Goal: Communication & Community: Answer question/provide support

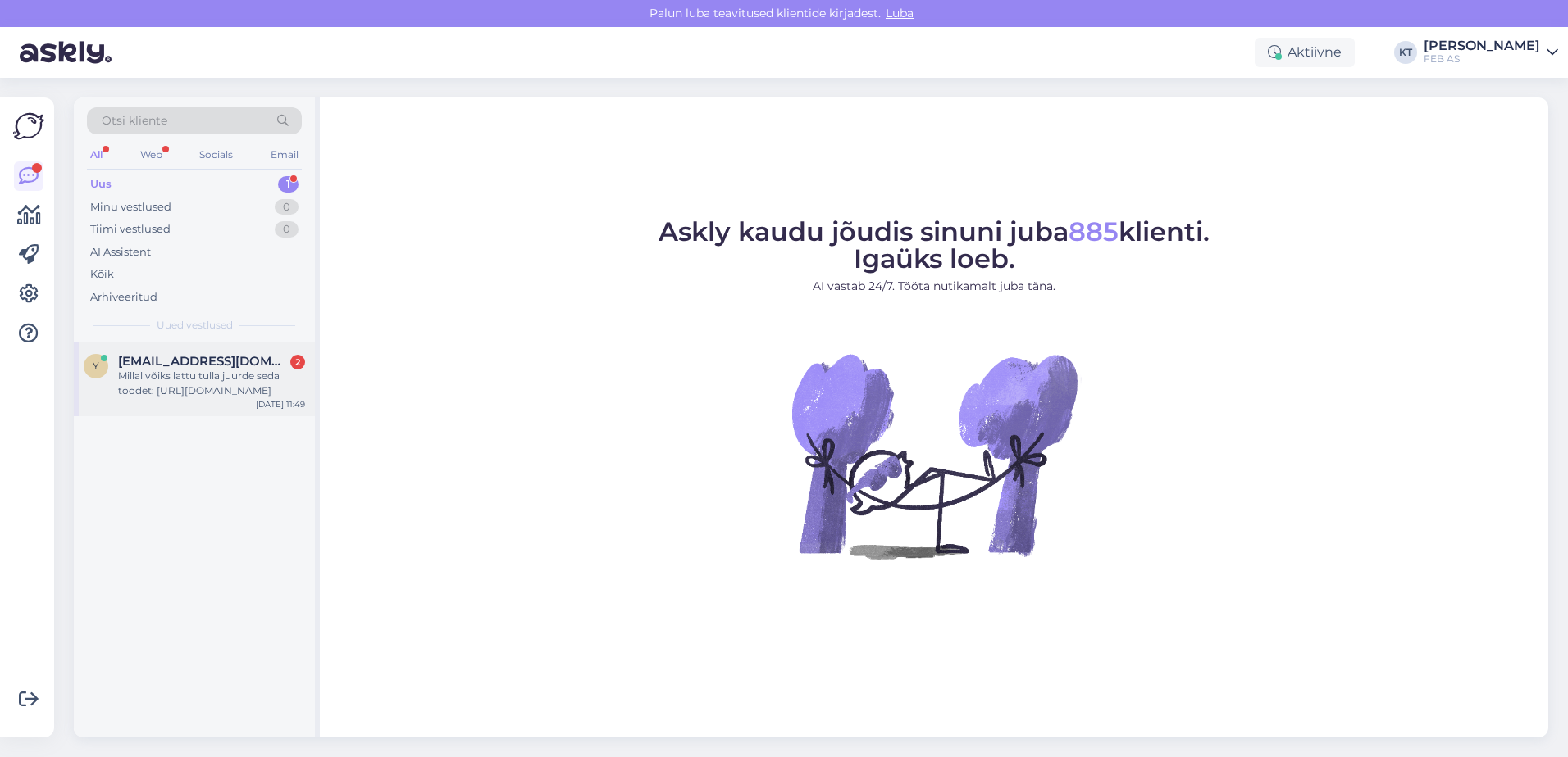
click at [174, 351] on div "y [EMAIL_ADDRESS][DOMAIN_NAME] 2 Millal võiks lattu tulla juurde seda toodet: […" at bounding box center [195, 379] width 241 height 74
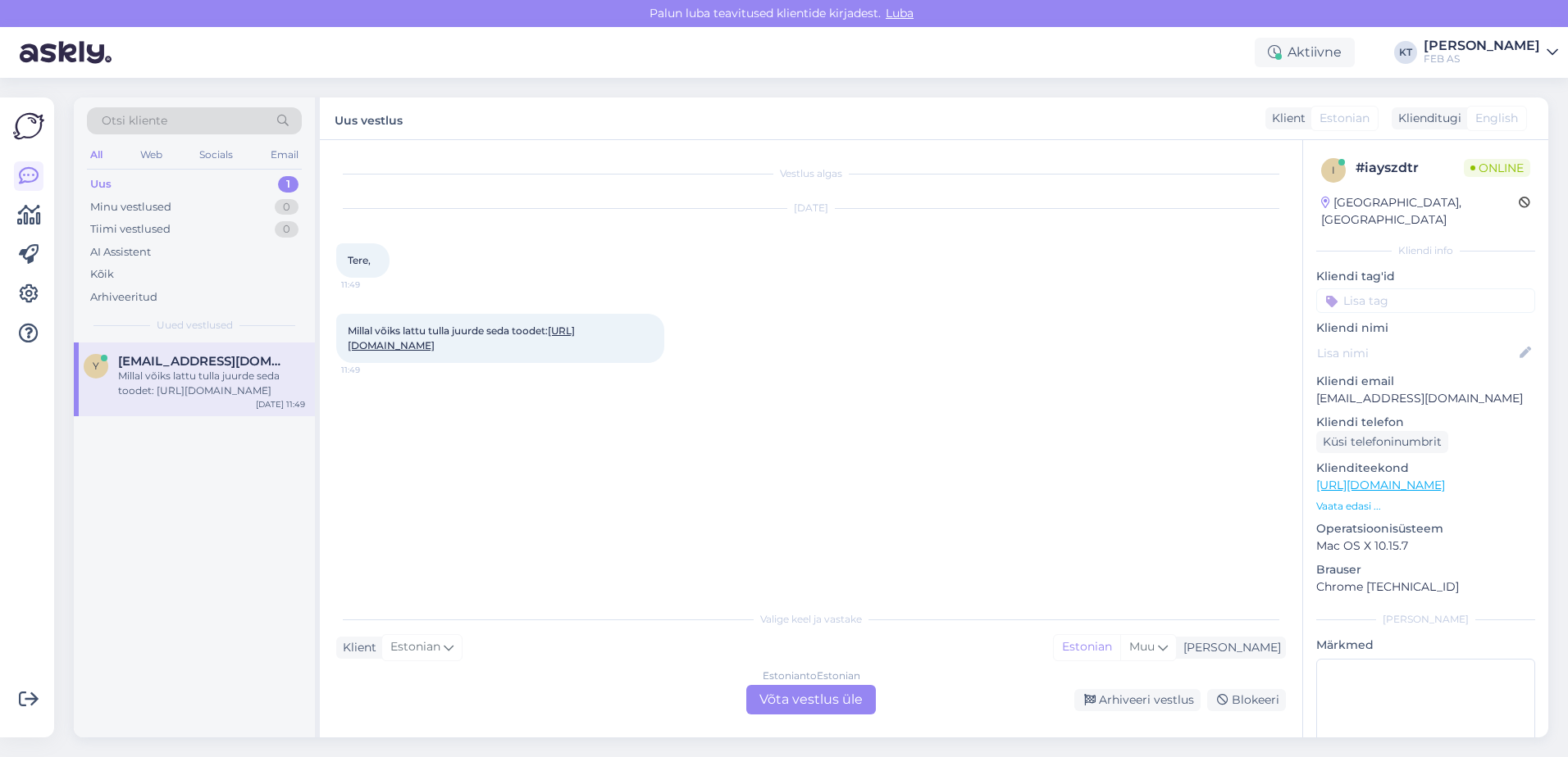
click at [785, 699] on div "Estonian to Estonian Võta vestlus üle" at bounding box center [811, 699] width 129 height 29
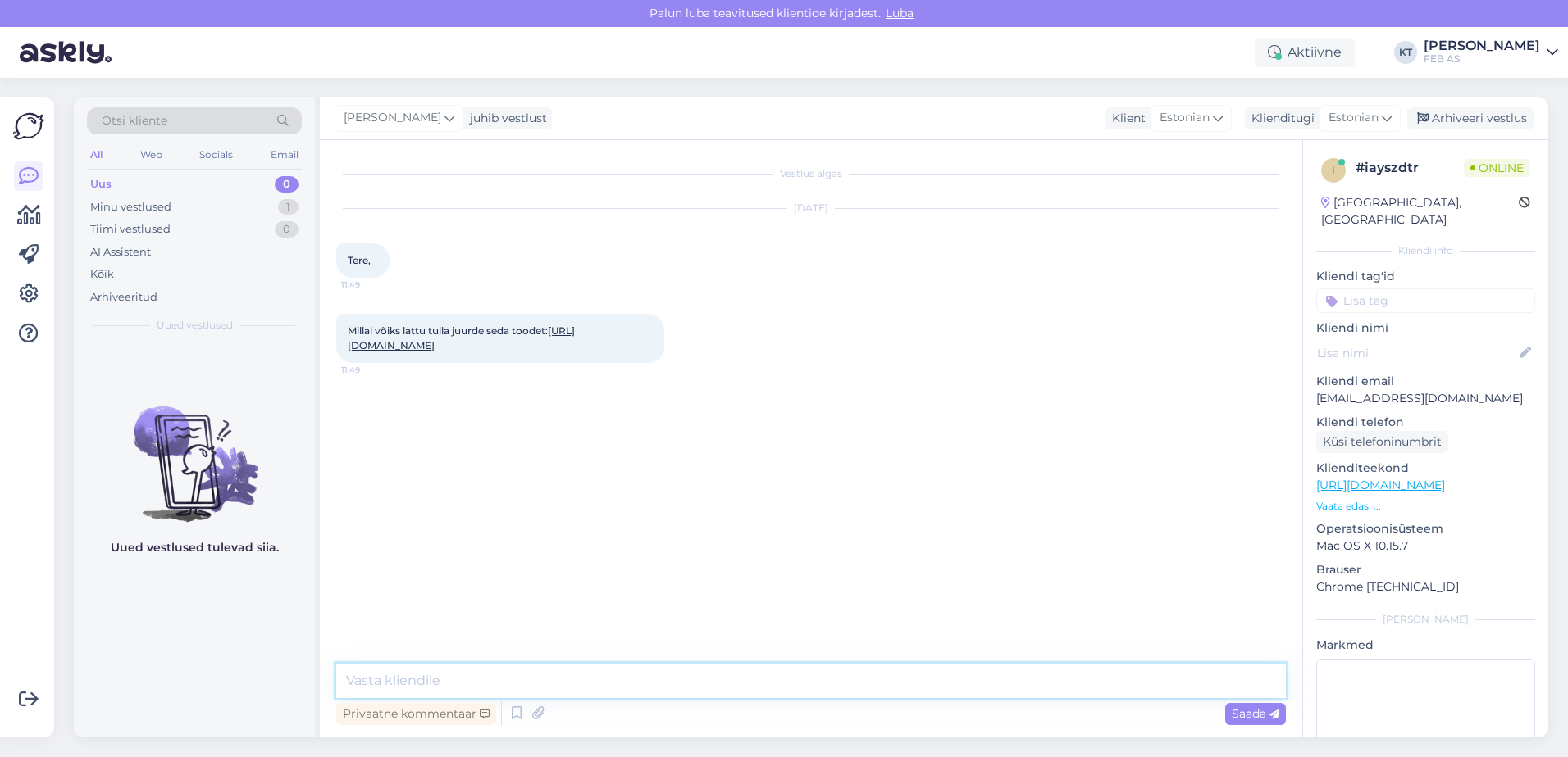
click at [573, 683] on textarea at bounding box center [811, 681] width 949 height 34
type textarea "Tere! Kohe uurin."
click at [484, 352] on link "[URL][DOMAIN_NAME]" at bounding box center [460, 338] width 227 height 28
click at [1090, 673] on textarea at bounding box center [811, 681] width 949 height 34
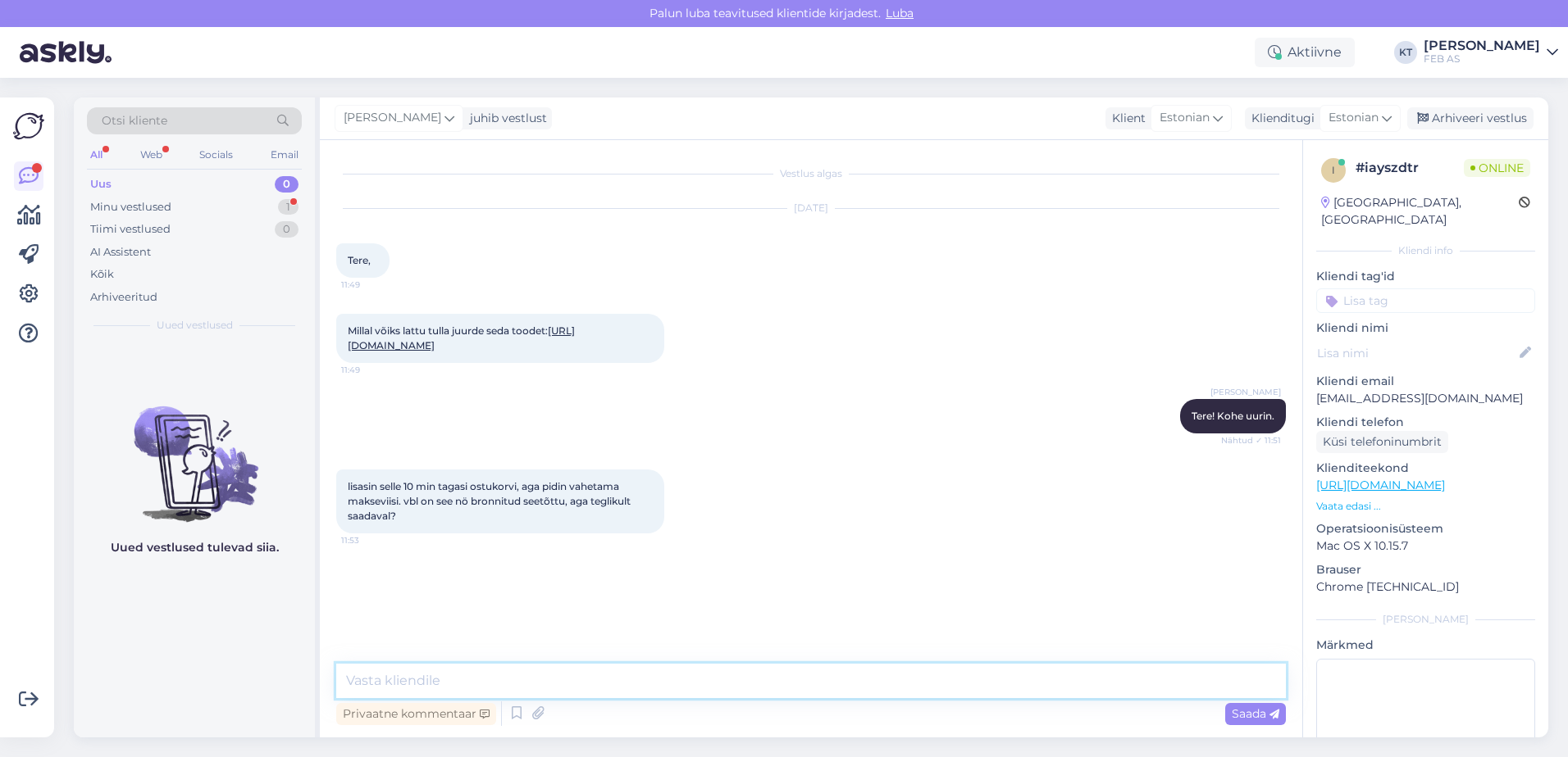
click at [621, 686] on textarea at bounding box center [811, 681] width 949 height 34
type textarea "K"
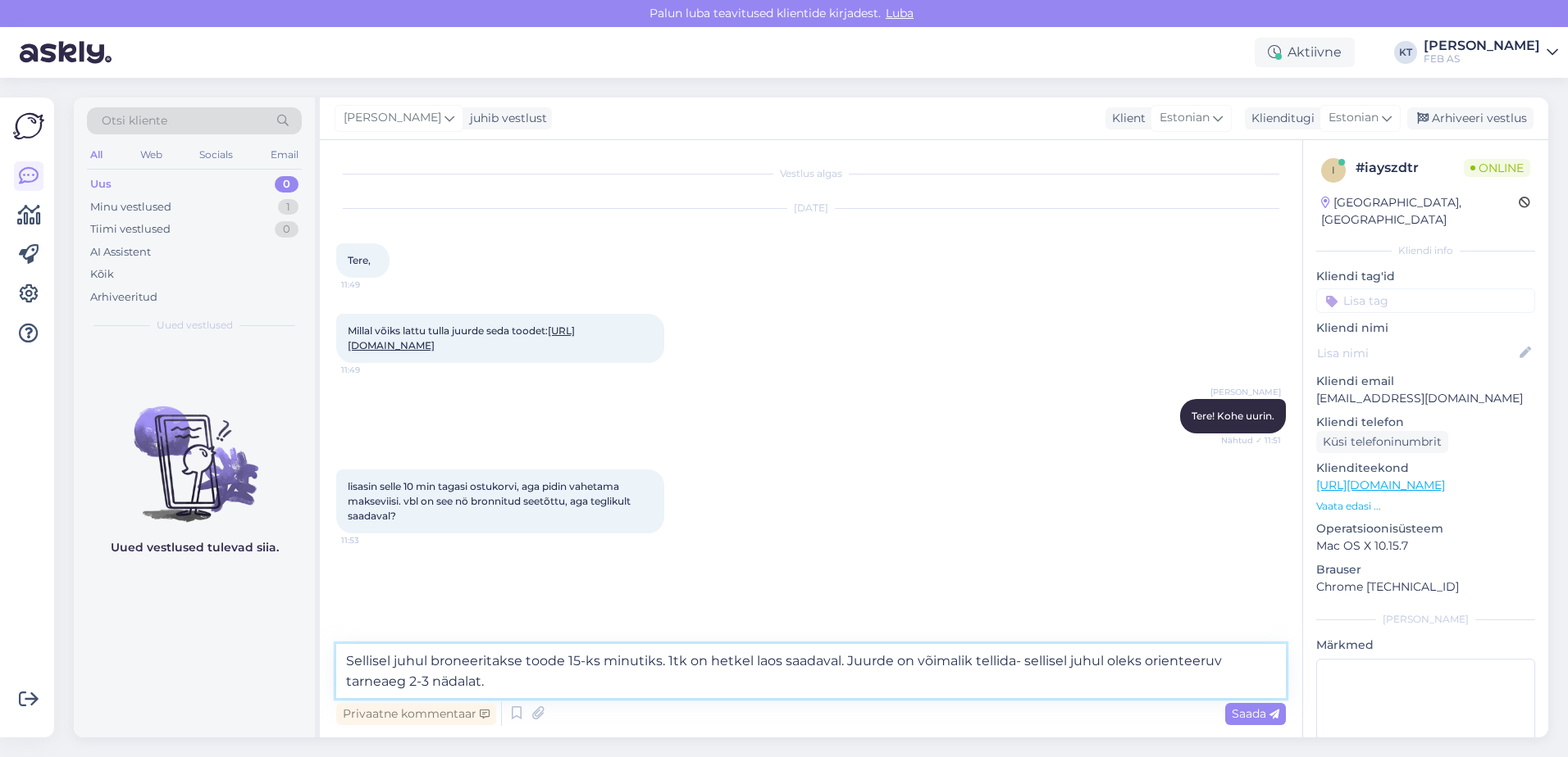
type textarea "Sellisel juhul broneeritakse toode 15-ks minutiks. 1tk on hetkel laos saadaval.…"
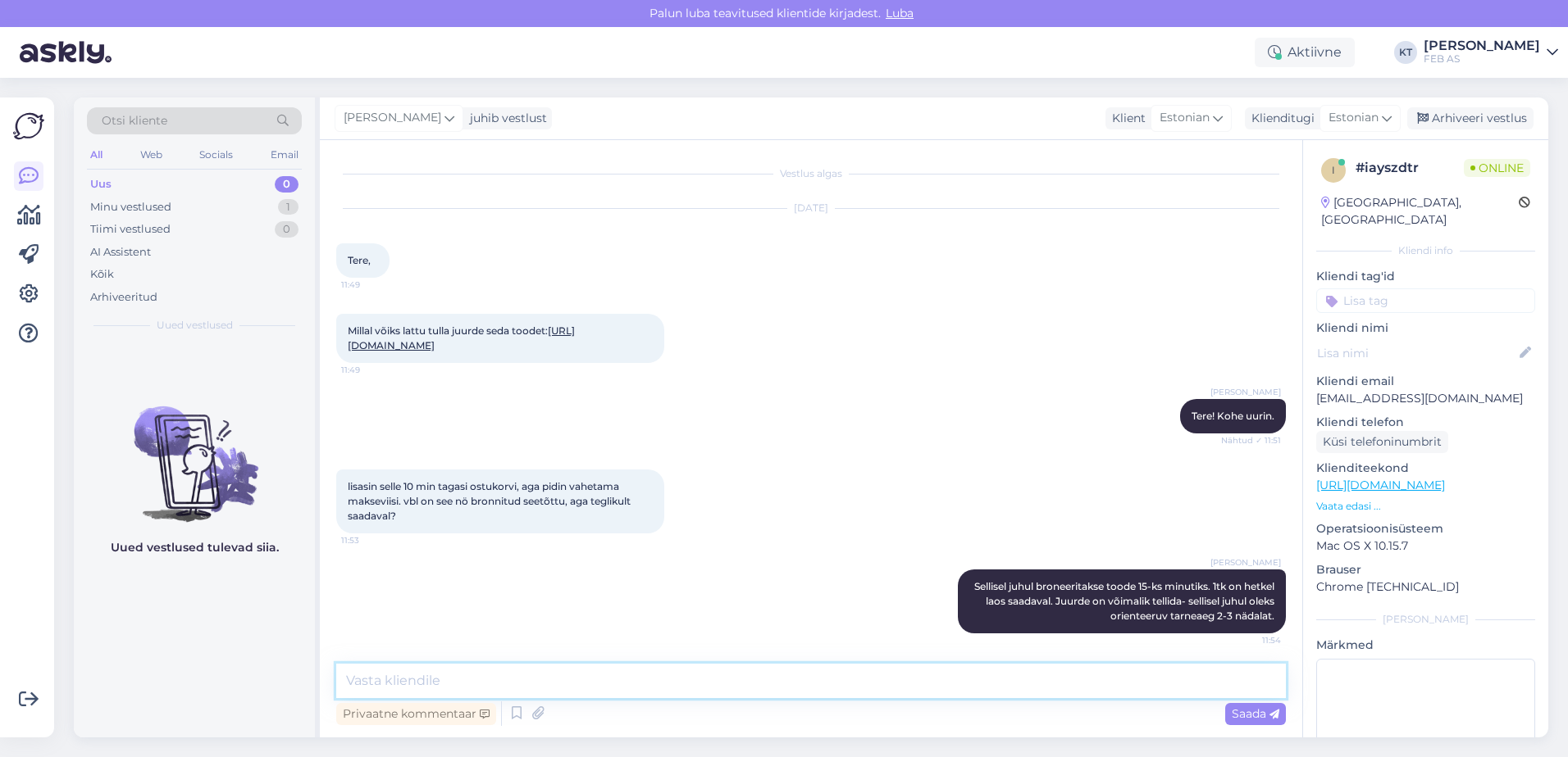
scroll to position [17, 0]
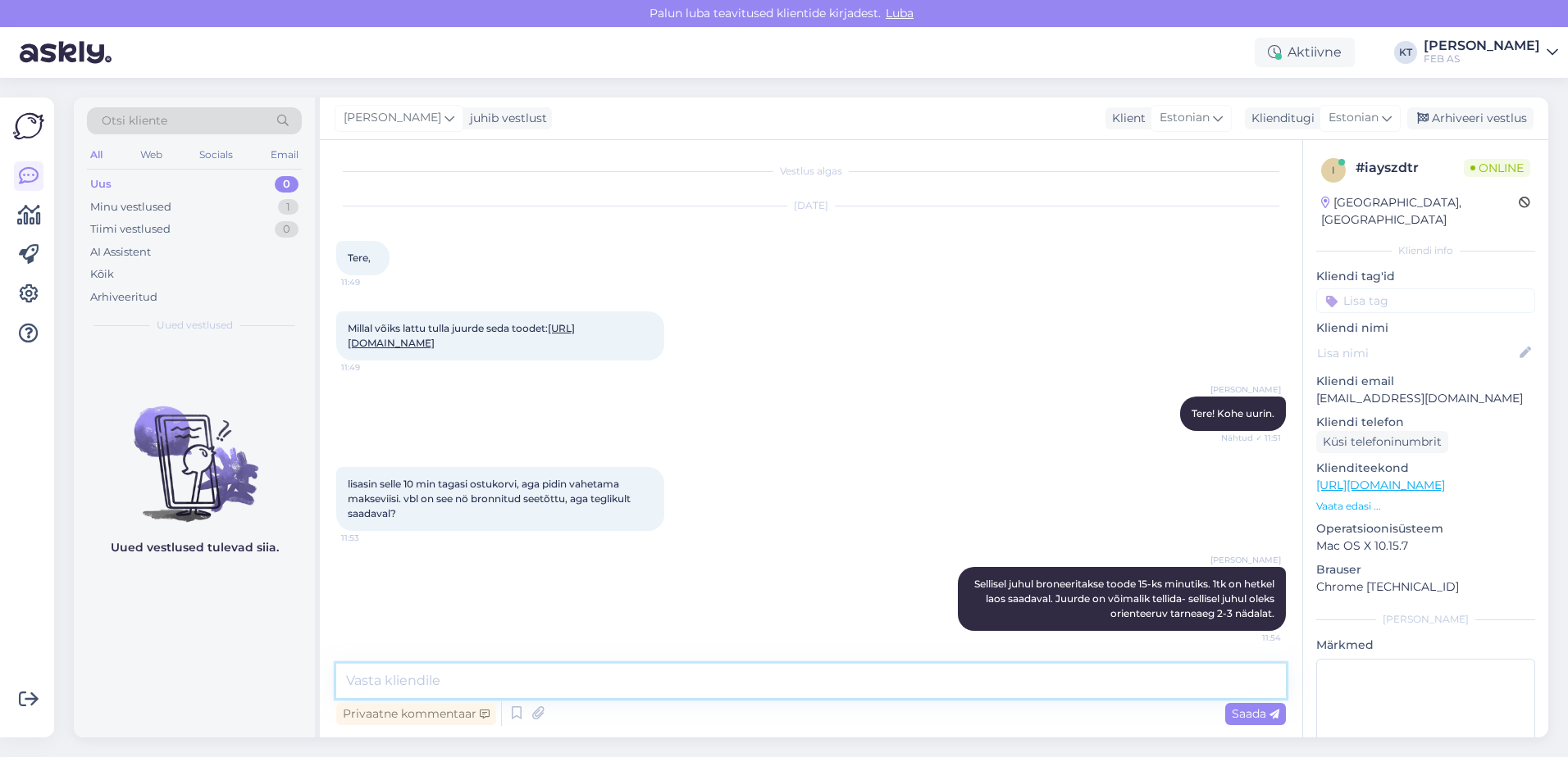
click at [707, 685] on textarea at bounding box center [811, 681] width 949 height 34
type textarea "Kas"
drag, startPoint x: 475, startPoint y: 674, endPoint x: 291, endPoint y: 679, distance: 184.1
click at [291, 679] on div "Otsi kliente All Web Socials Email Uus 0 Minu vestlused 1 Tiimi vestlused 0 AI …" at bounding box center [811, 417] width 1474 height 640
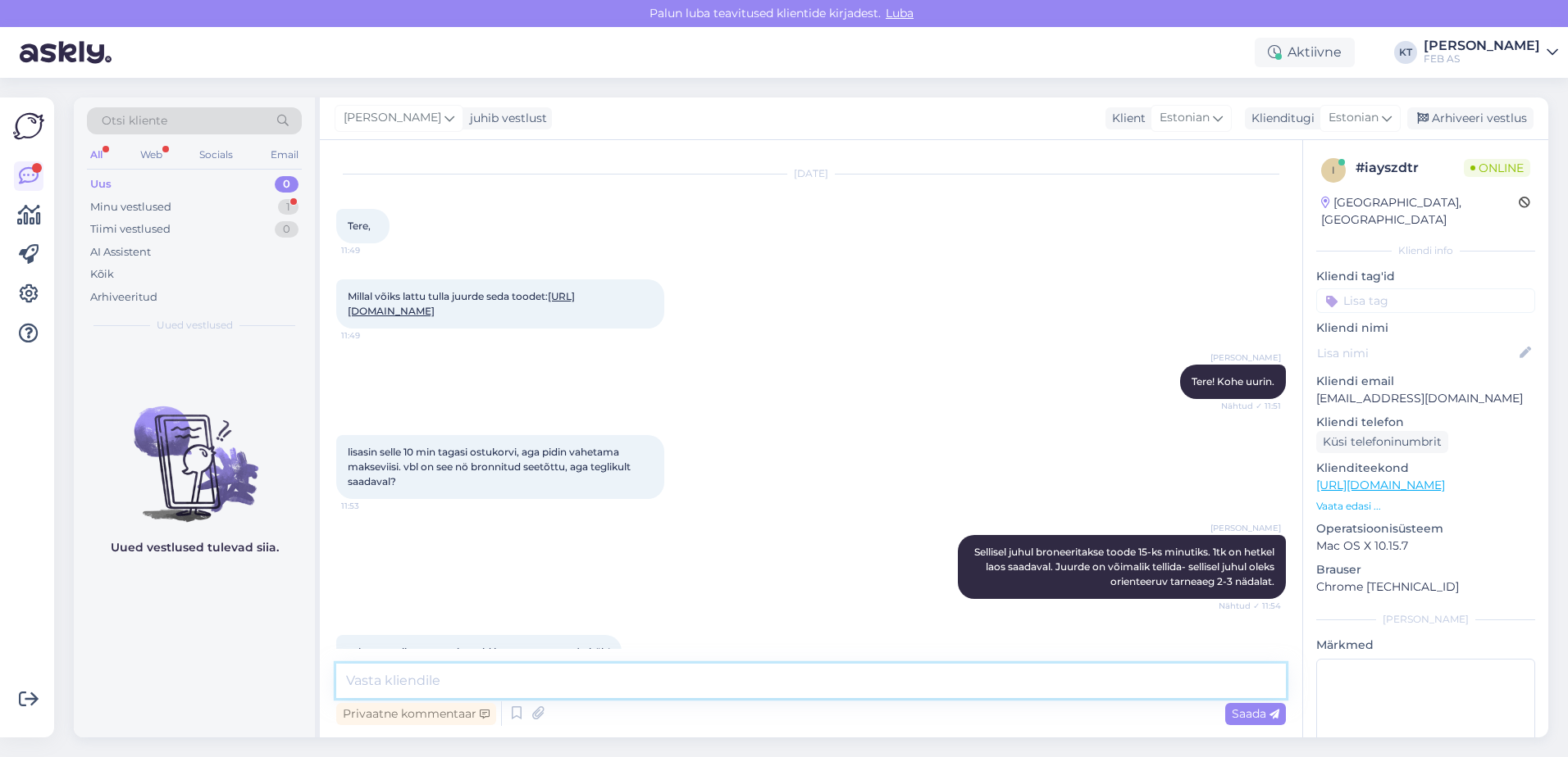
scroll to position [87, 0]
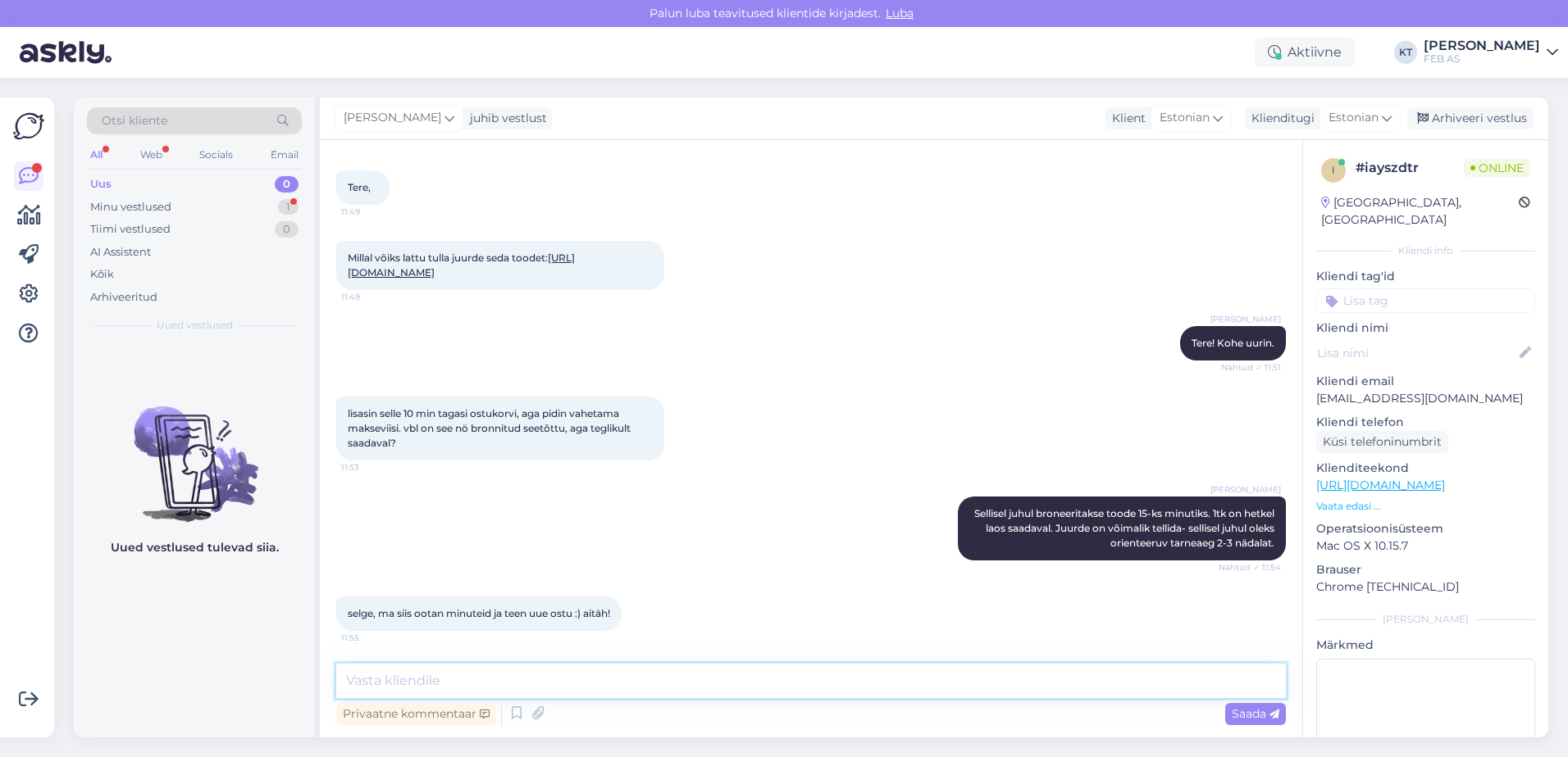
click at [477, 669] on textarea at bounding box center [811, 681] width 949 height 34
click at [471, 668] on textarea at bounding box center [811, 681] width 949 height 34
click at [495, 670] on textarea at bounding box center [811, 681] width 949 height 34
type textarea "K"
type textarea "S"
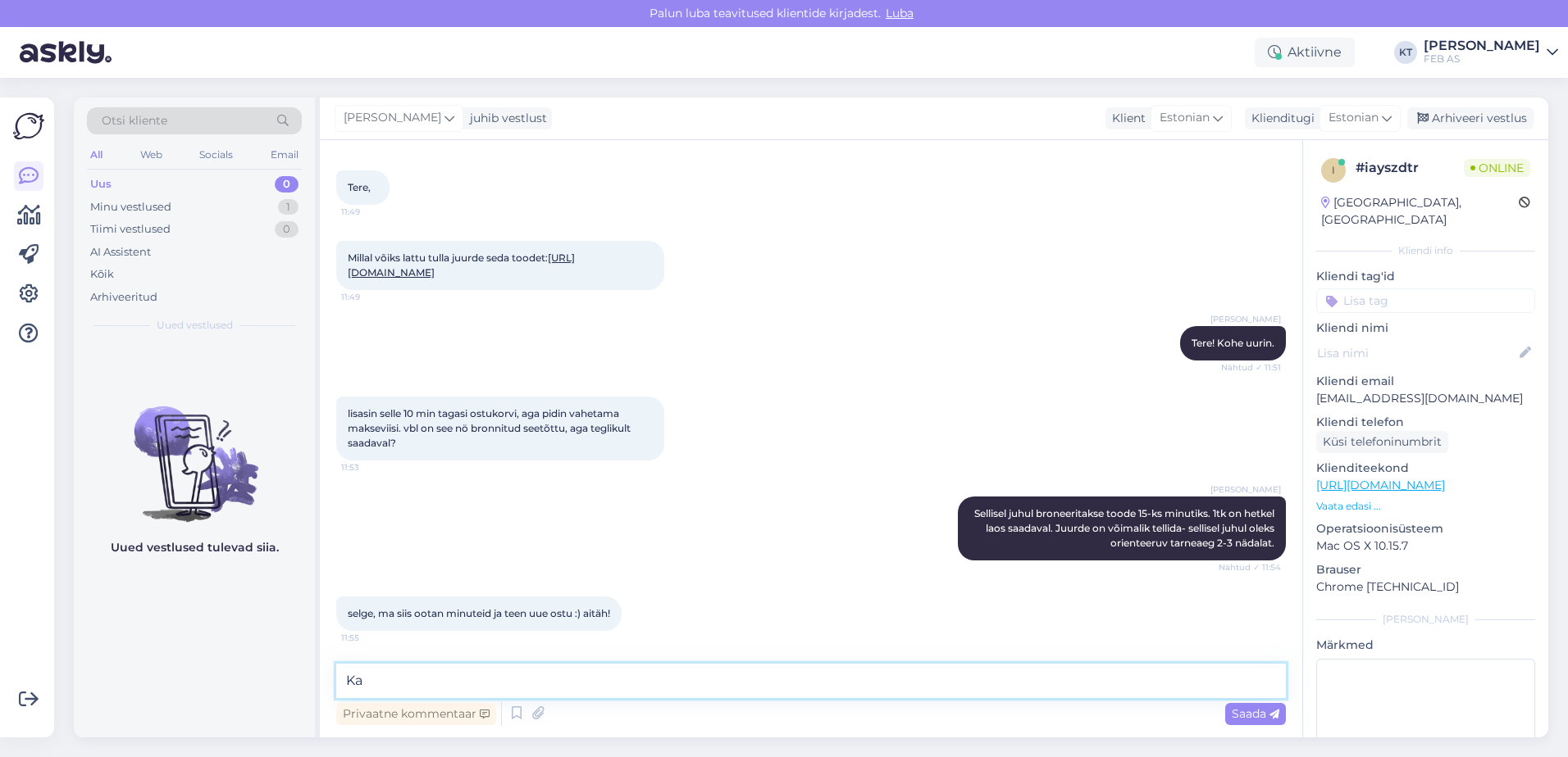
type textarea "K"
type textarea "O"
type textarea "Näen, et olete proovinud kaardimaksega tellimust teha. Kas tühistan [PERSON_NAM…"
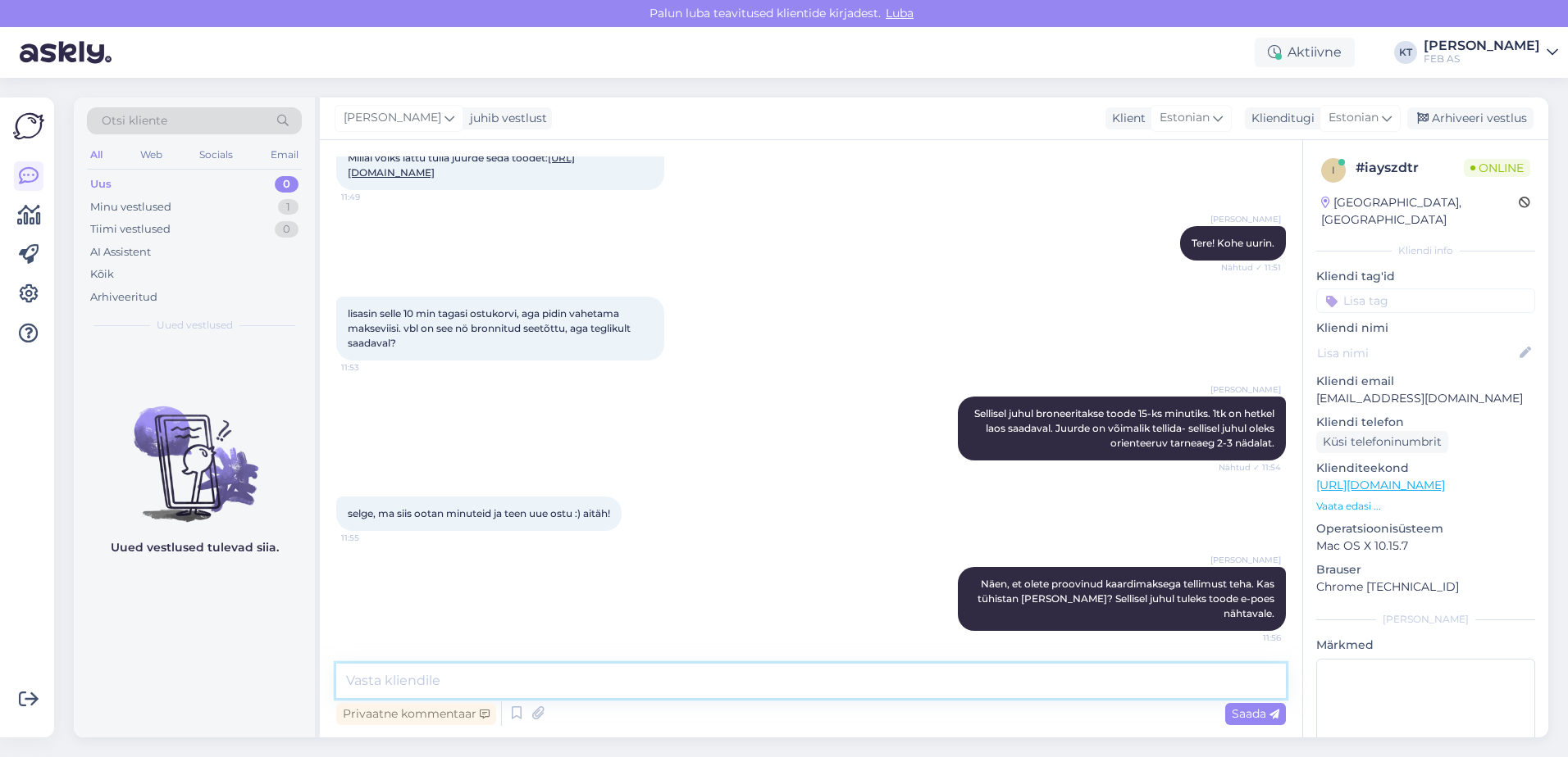
click at [840, 674] on textarea at bounding box center [811, 681] width 949 height 34
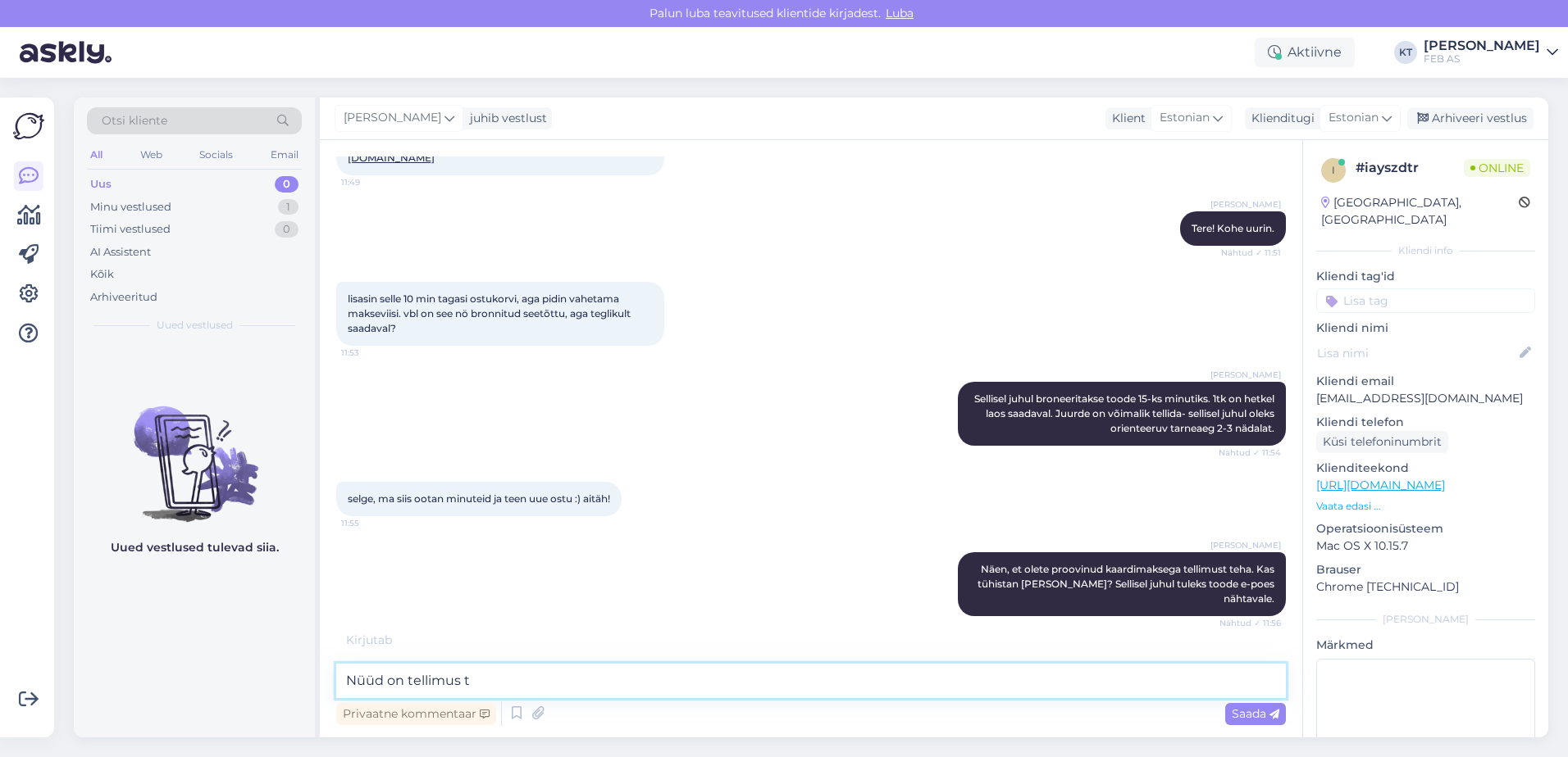
scroll to position [258, 0]
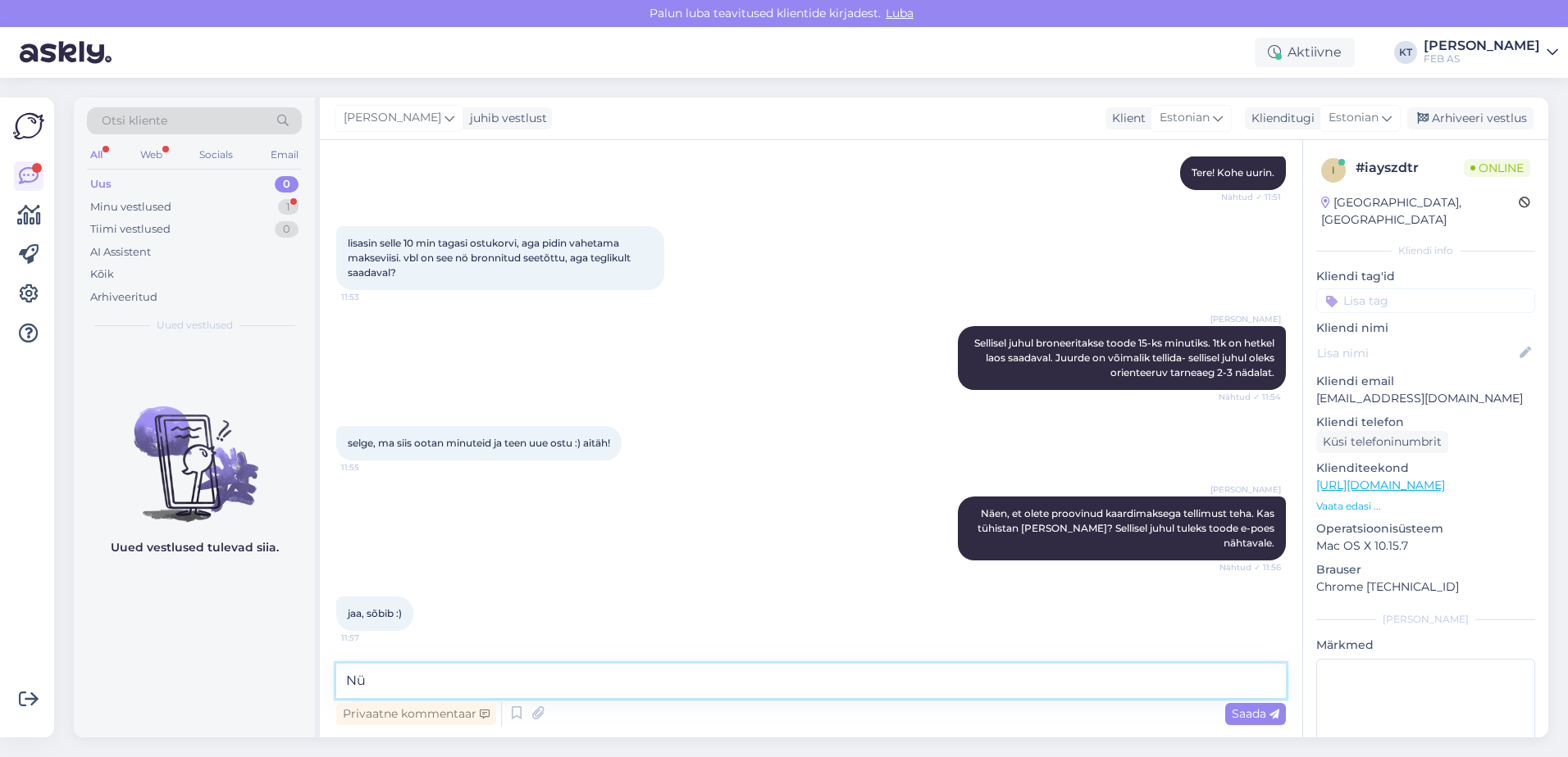
type textarea "N"
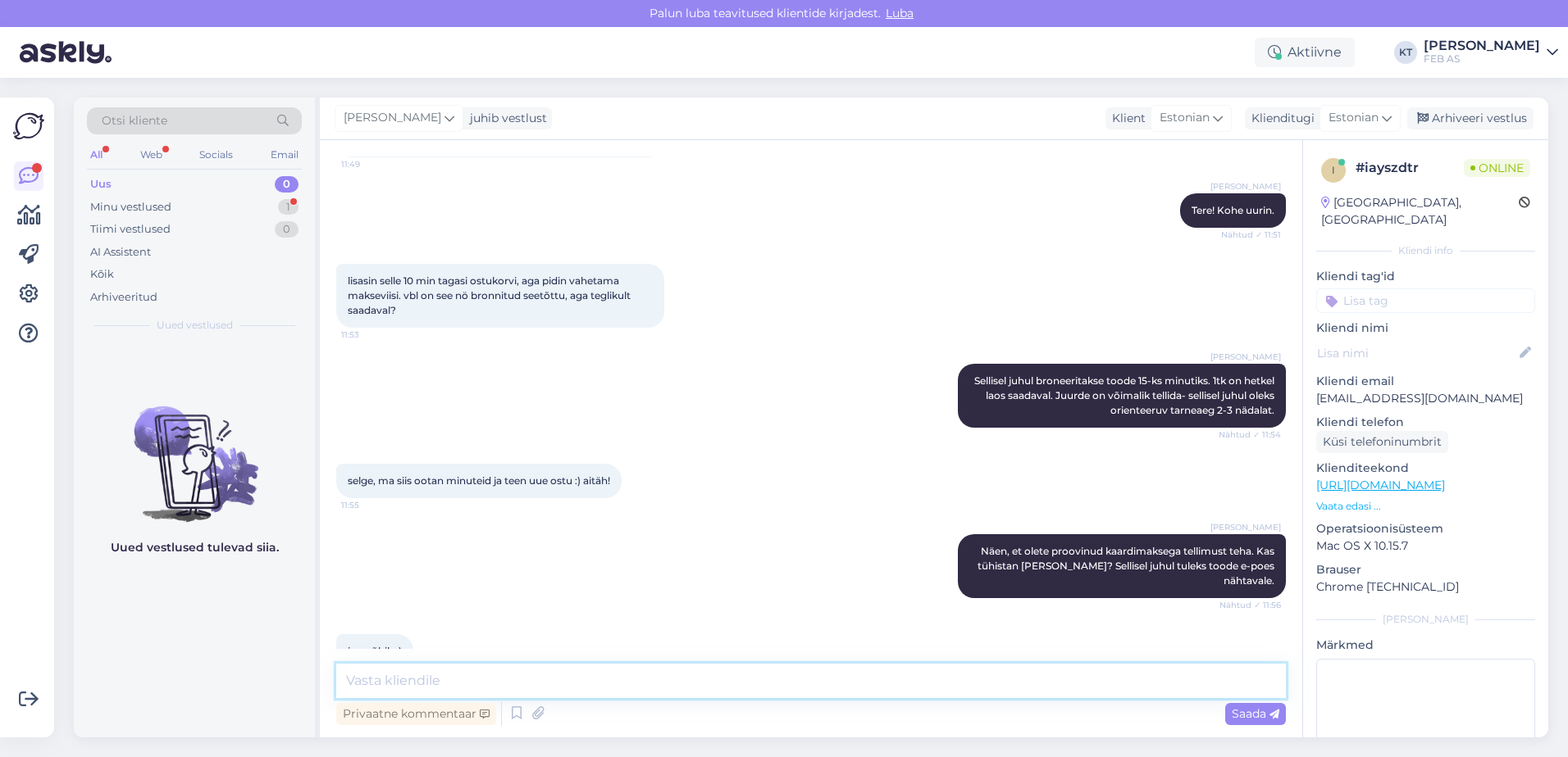
scroll to position [0, 0]
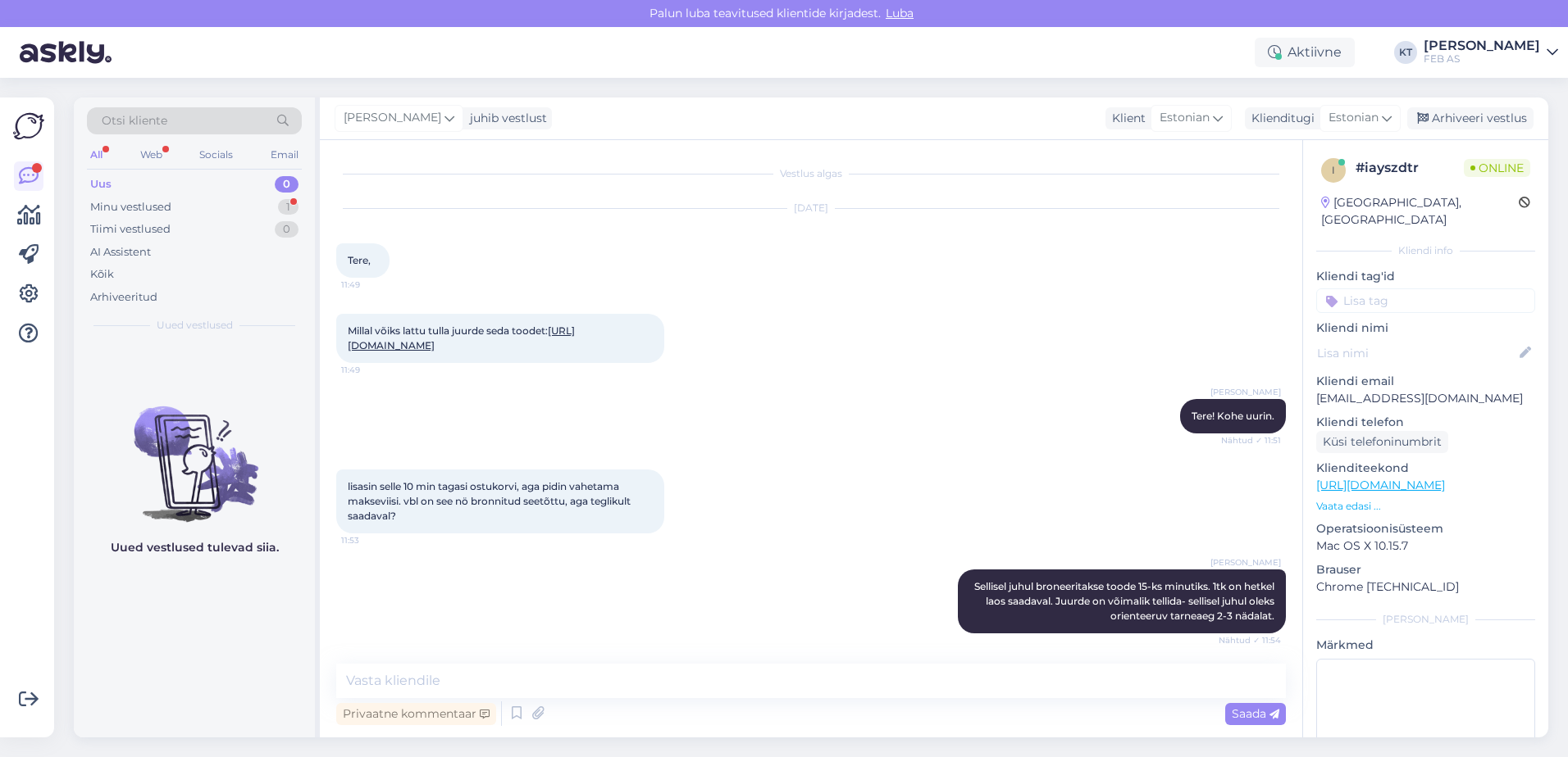
click at [523, 347] on link "[URL][DOMAIN_NAME]" at bounding box center [460, 338] width 227 height 28
click at [609, 679] on textarea at bounding box center [811, 681] width 949 height 34
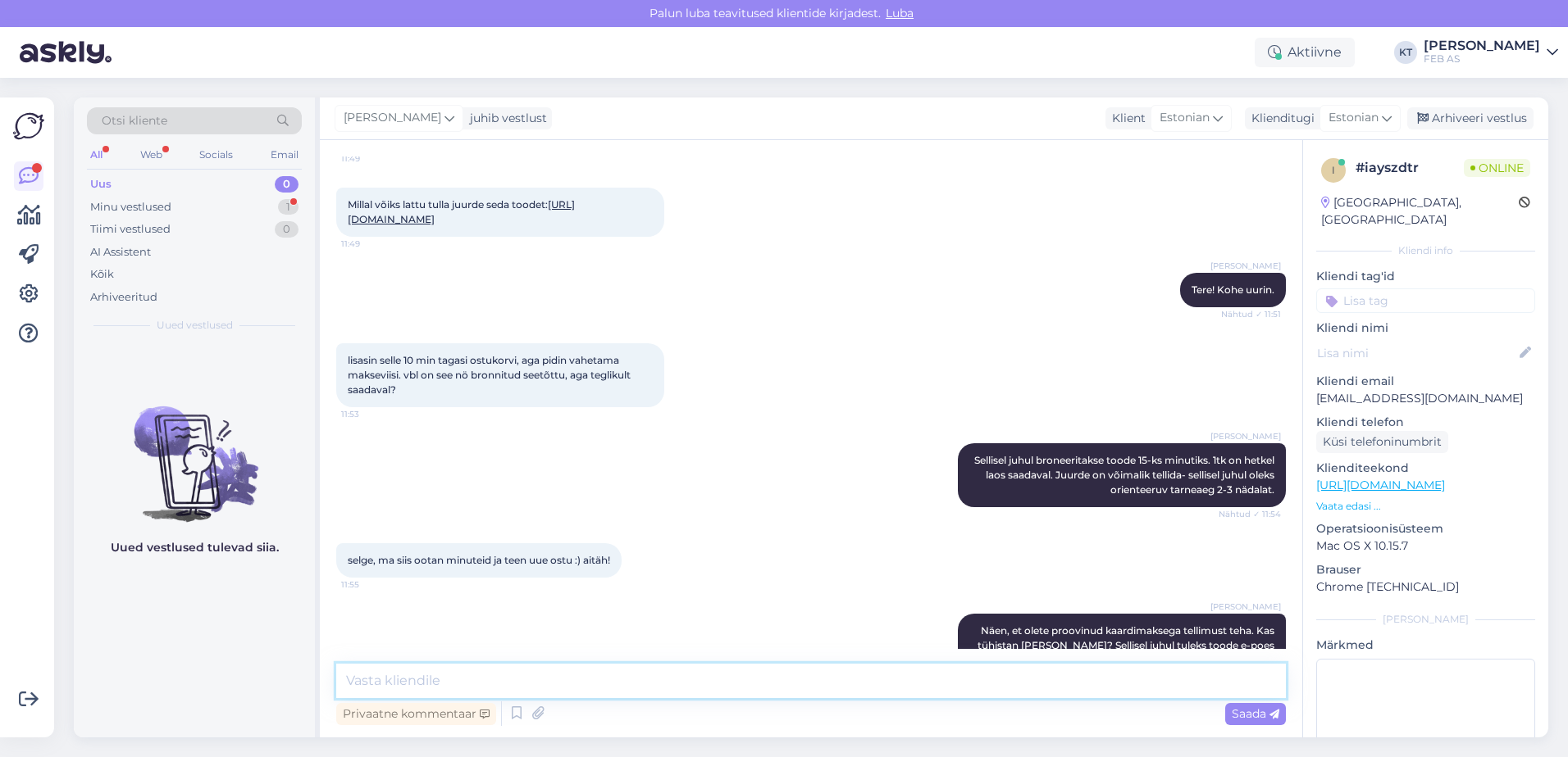
scroll to position [258, 0]
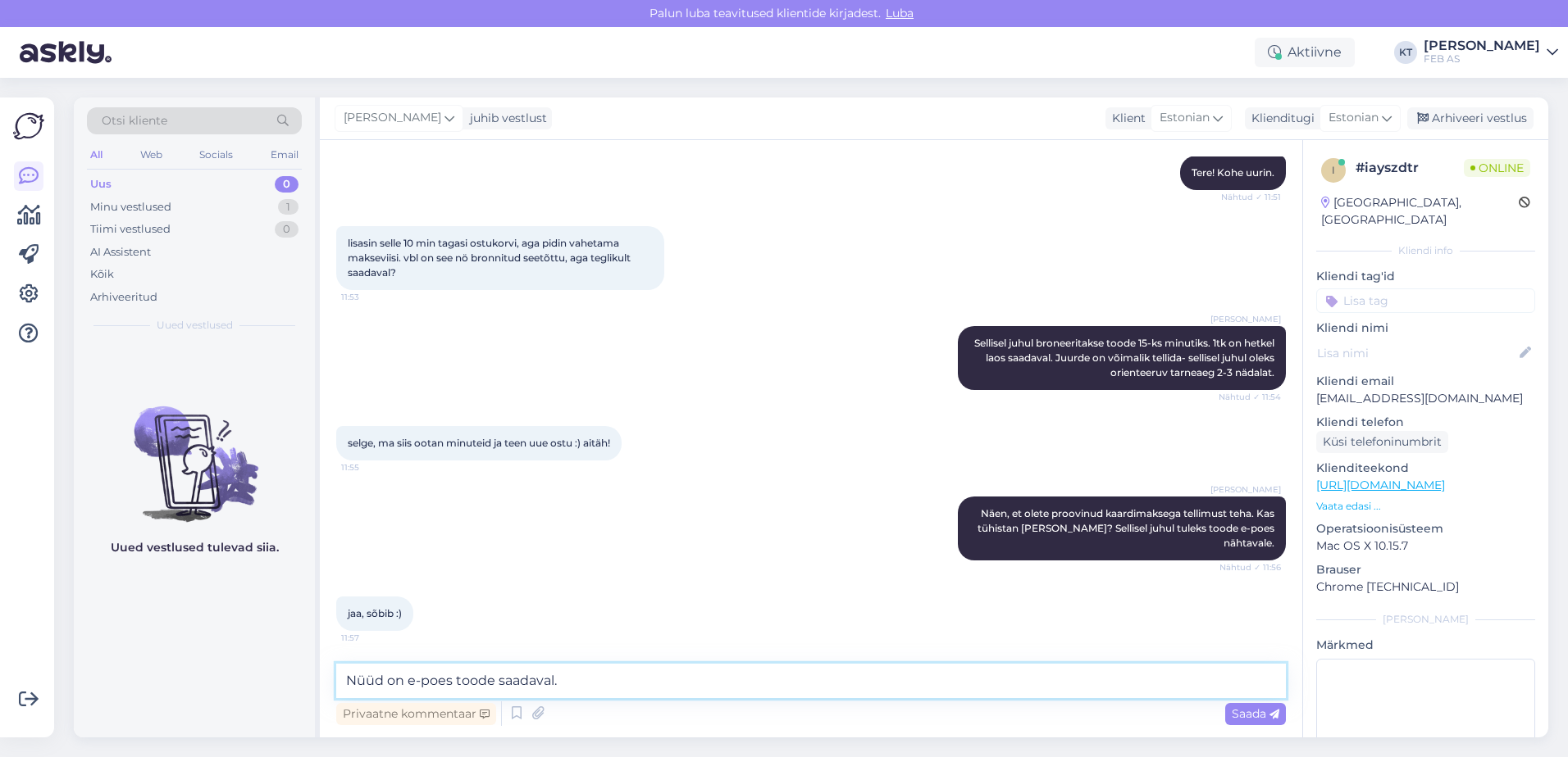
type textarea "Nüüd on e-poes toode saadaval."
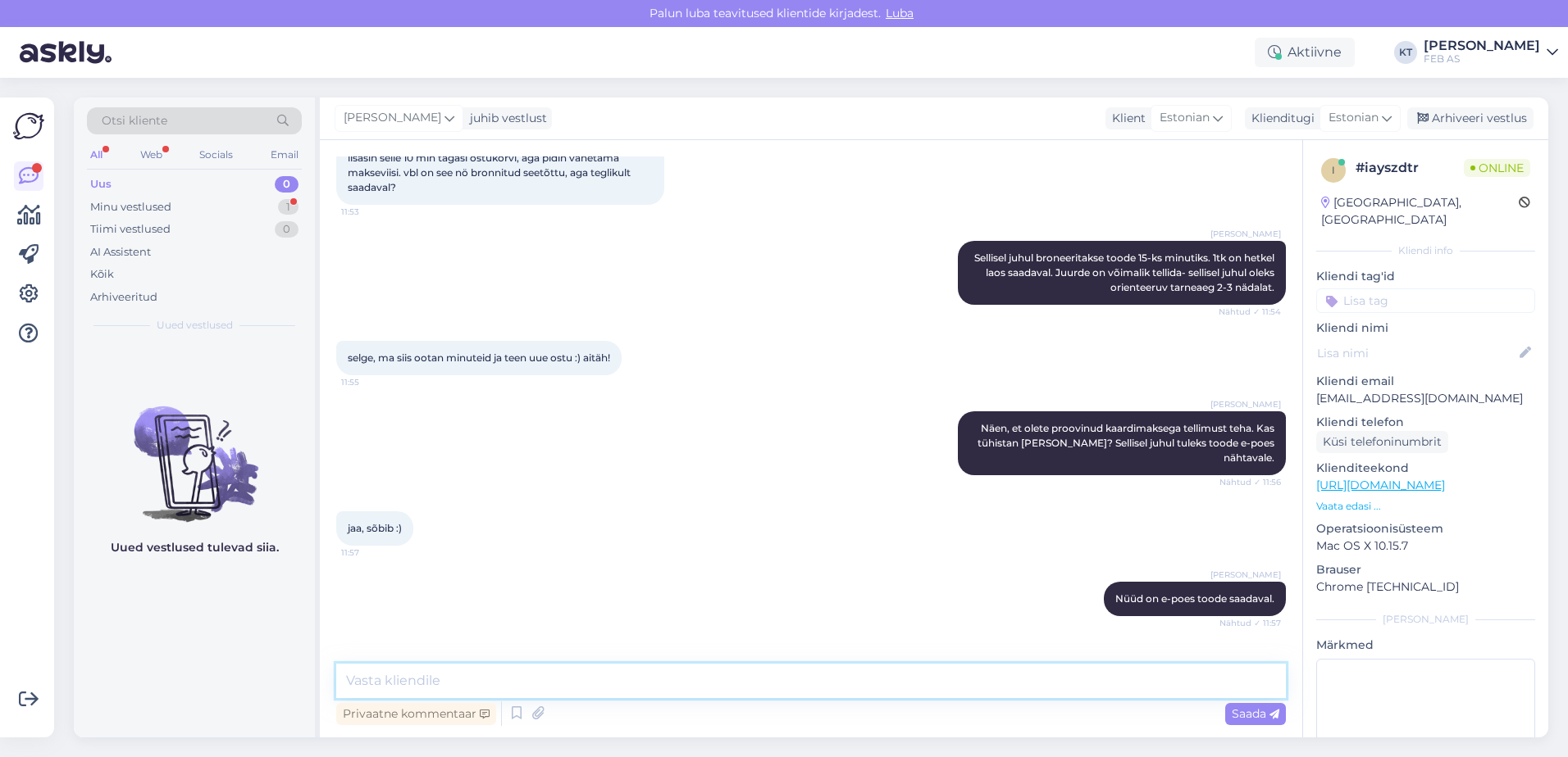
scroll to position [399, 0]
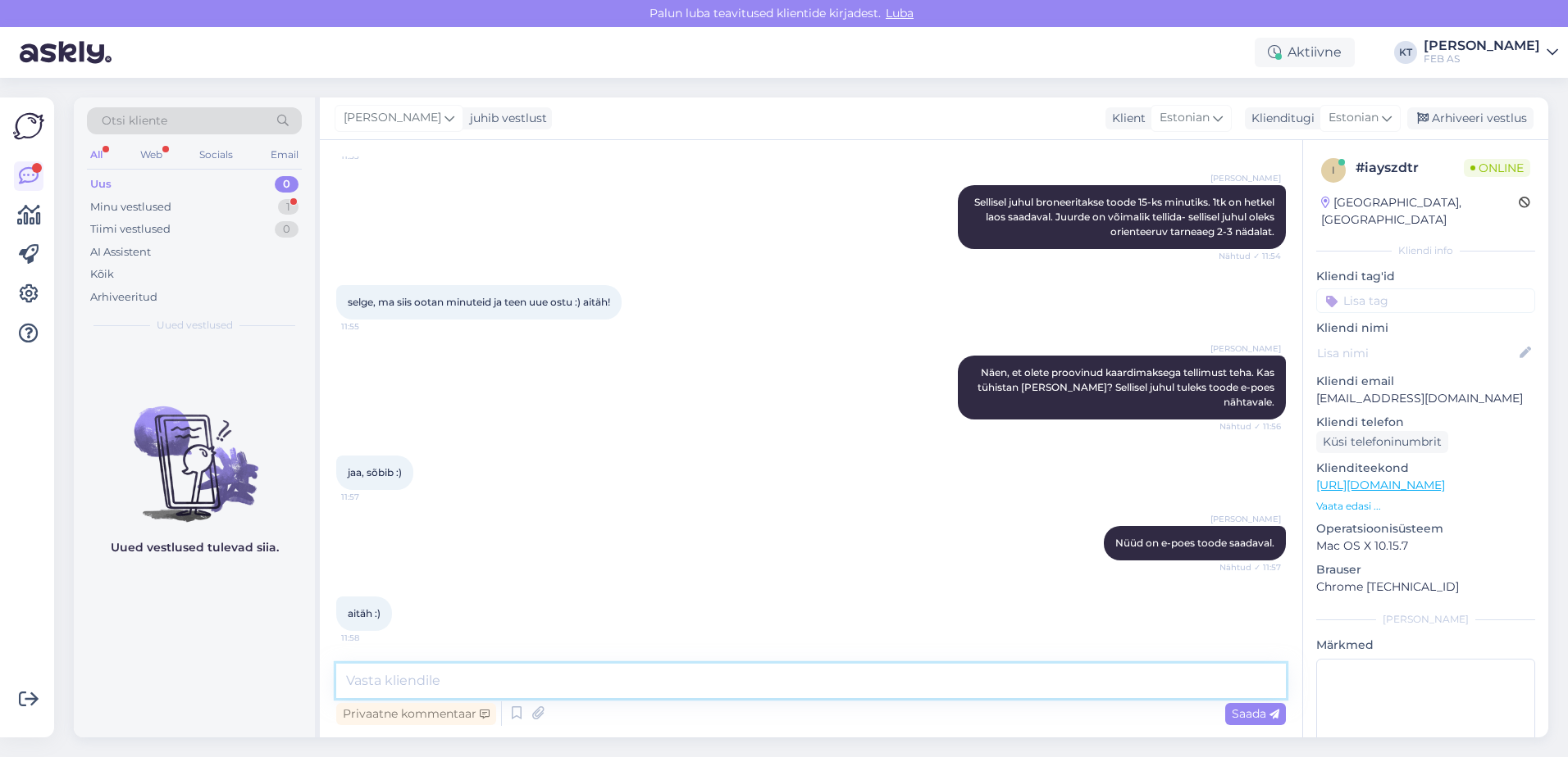
click at [527, 674] on textarea at bounding box center [811, 681] width 949 height 34
click at [509, 719] on icon at bounding box center [516, 713] width 20 height 25
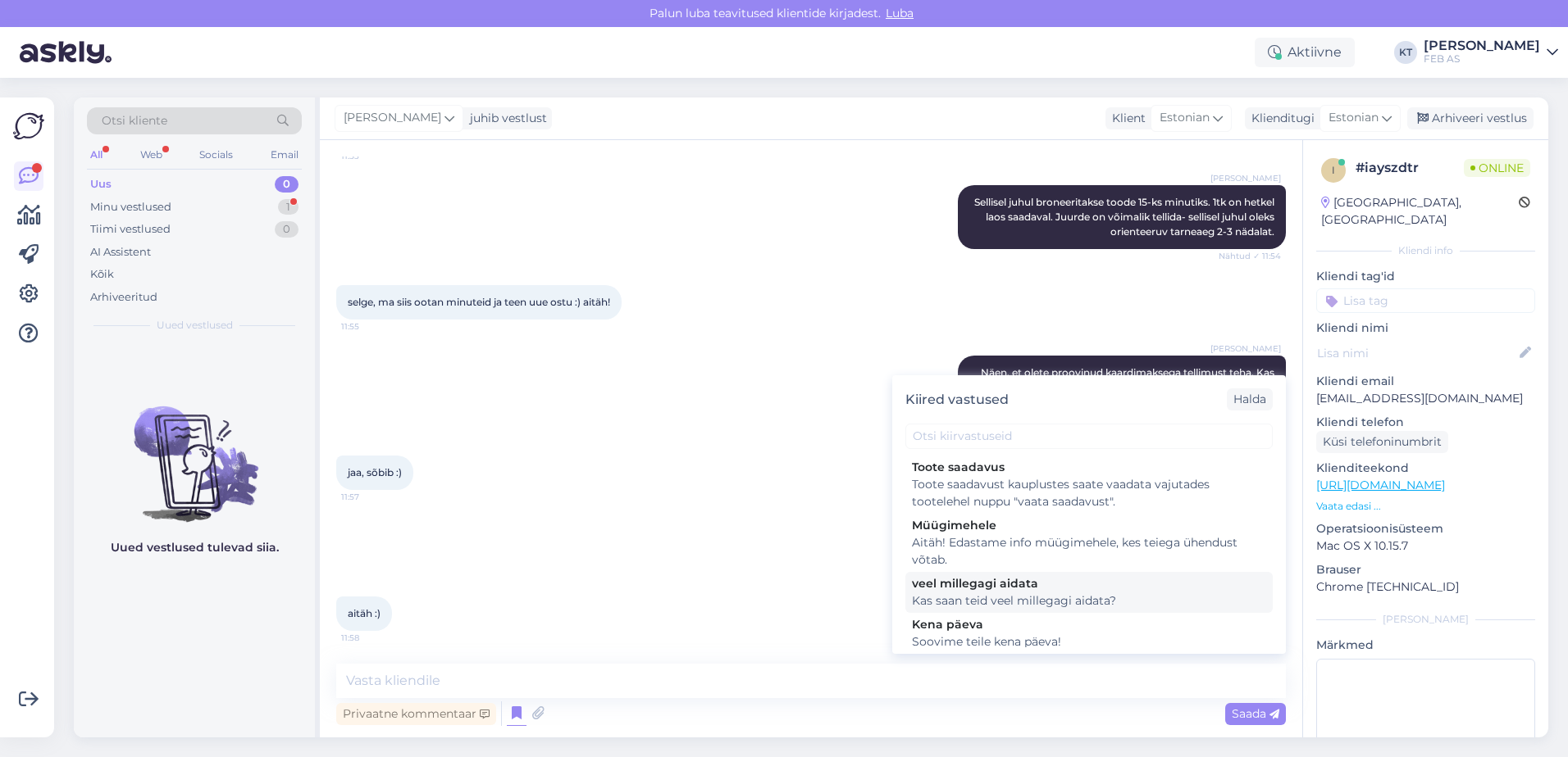
click at [973, 594] on div "Kas saan teid veel millegagi aidata?" at bounding box center [1089, 601] width 354 height 17
type textarea "Kas saan teid veel millegagi aidata?"
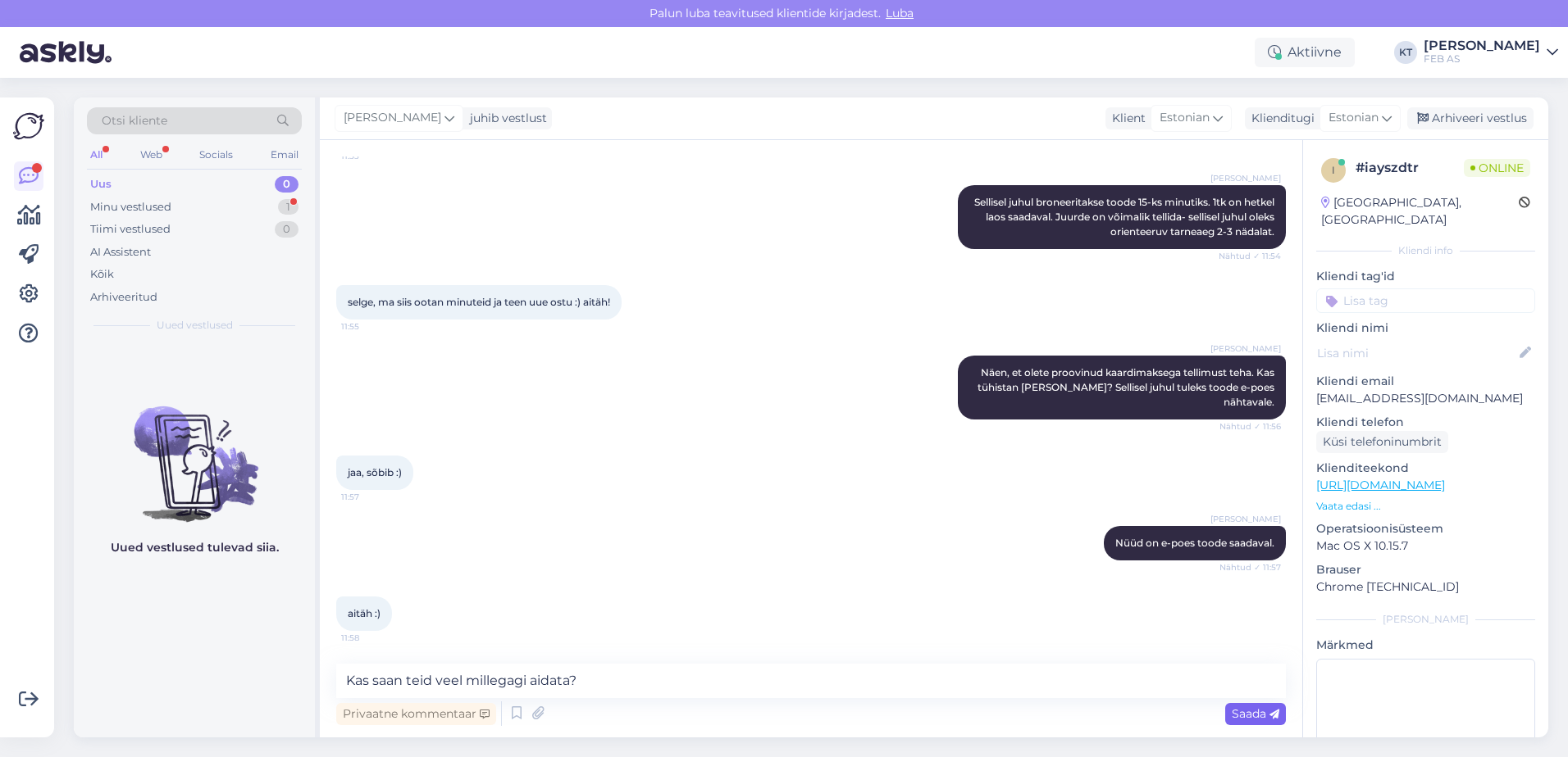
click at [1238, 706] on div "Saada" at bounding box center [1255, 713] width 61 height 22
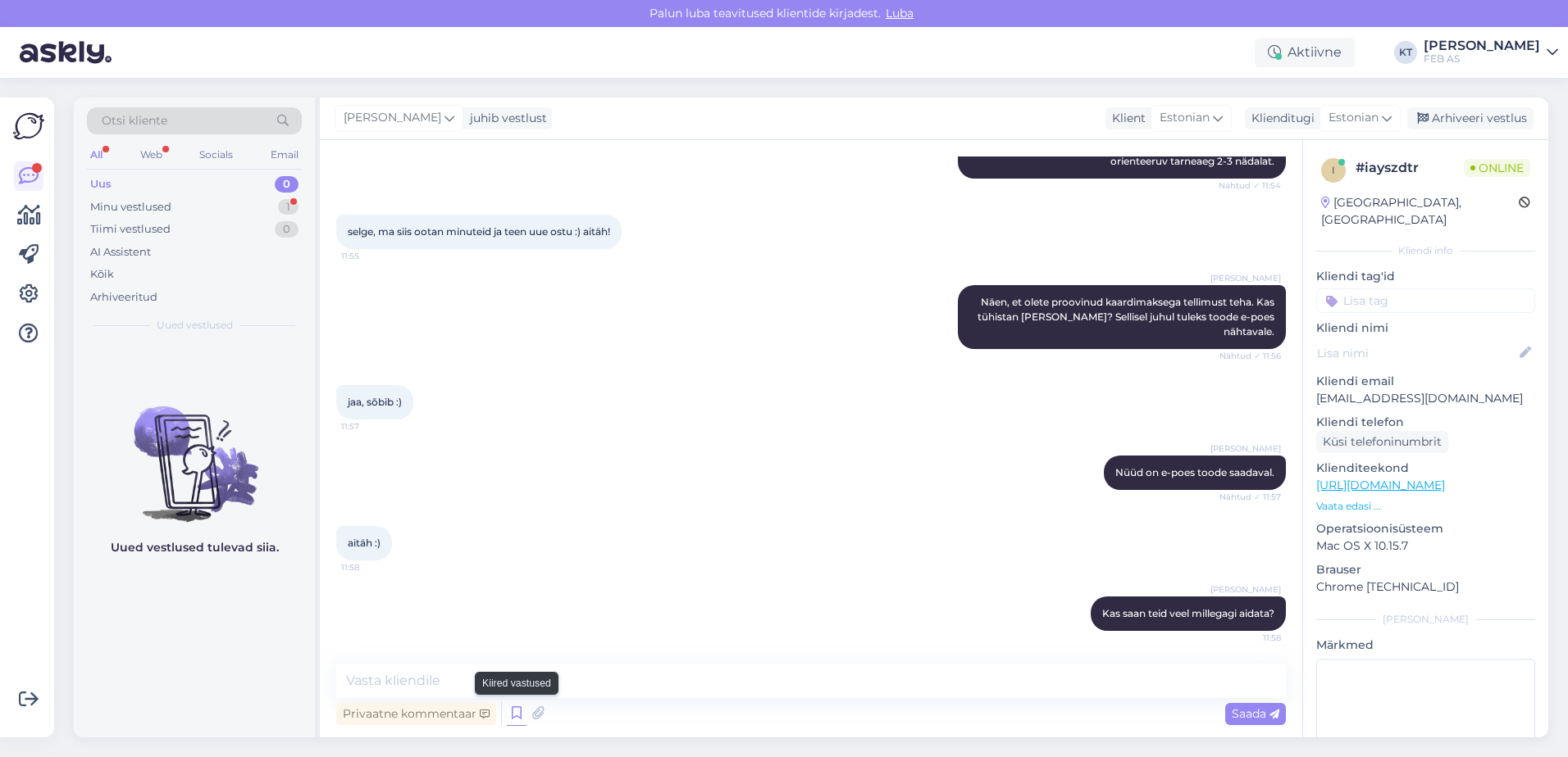
click at [518, 709] on icon at bounding box center [516, 713] width 20 height 25
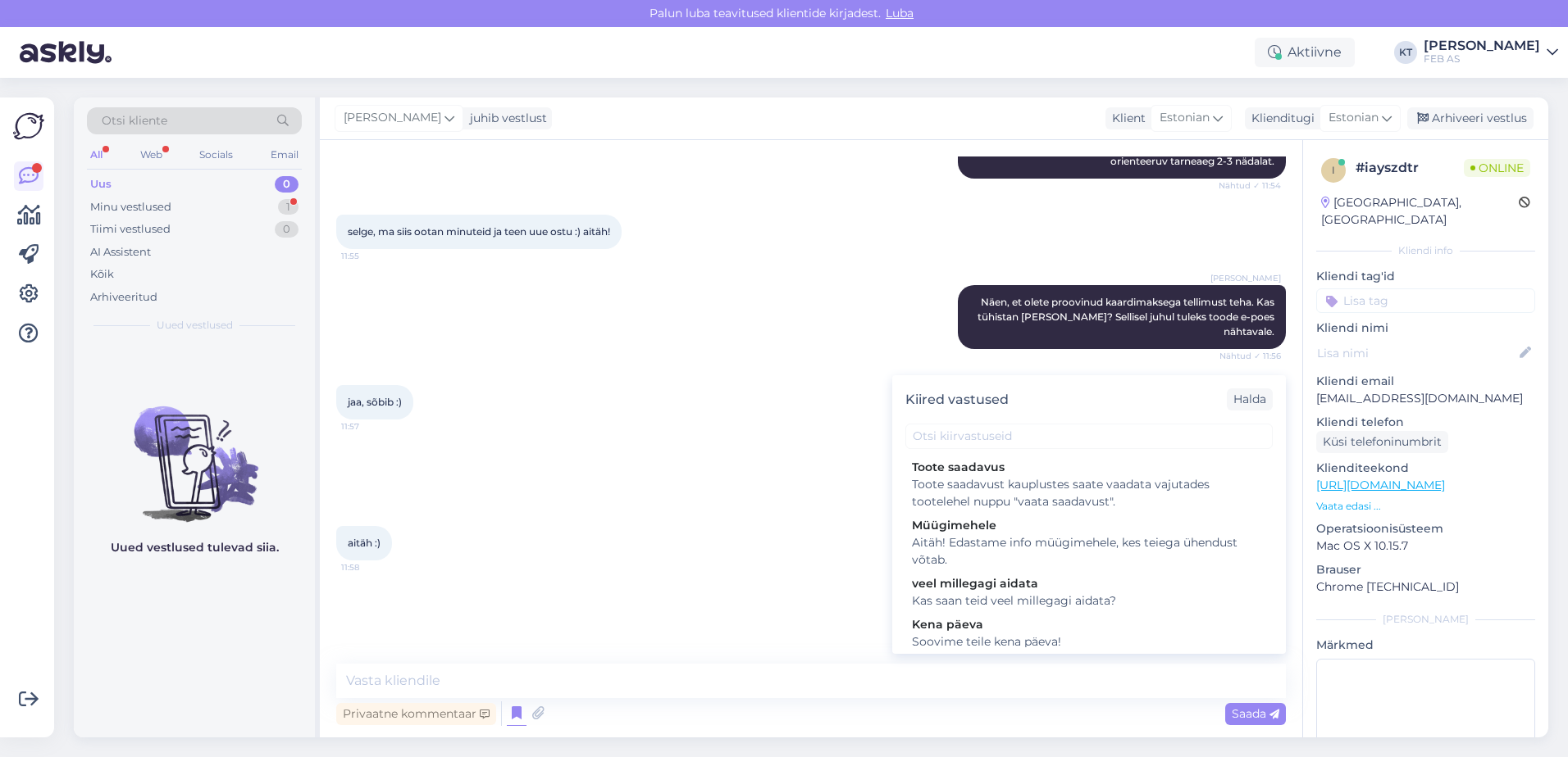
click at [576, 520] on div "aitäh :) 11:58" at bounding box center [811, 544] width 949 height 70
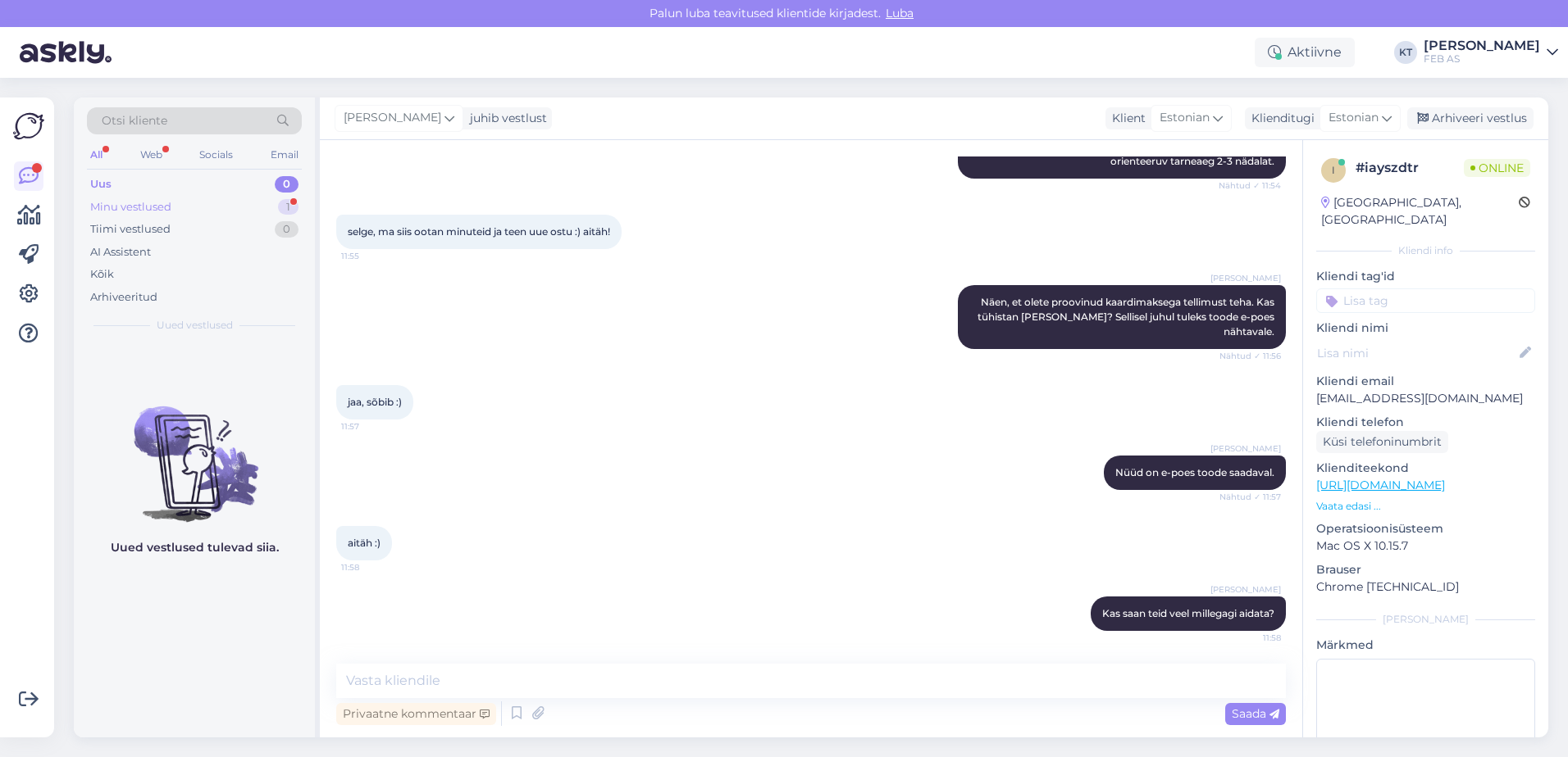
click at [218, 213] on div "Minu vestlused 1" at bounding box center [195, 207] width 215 height 23
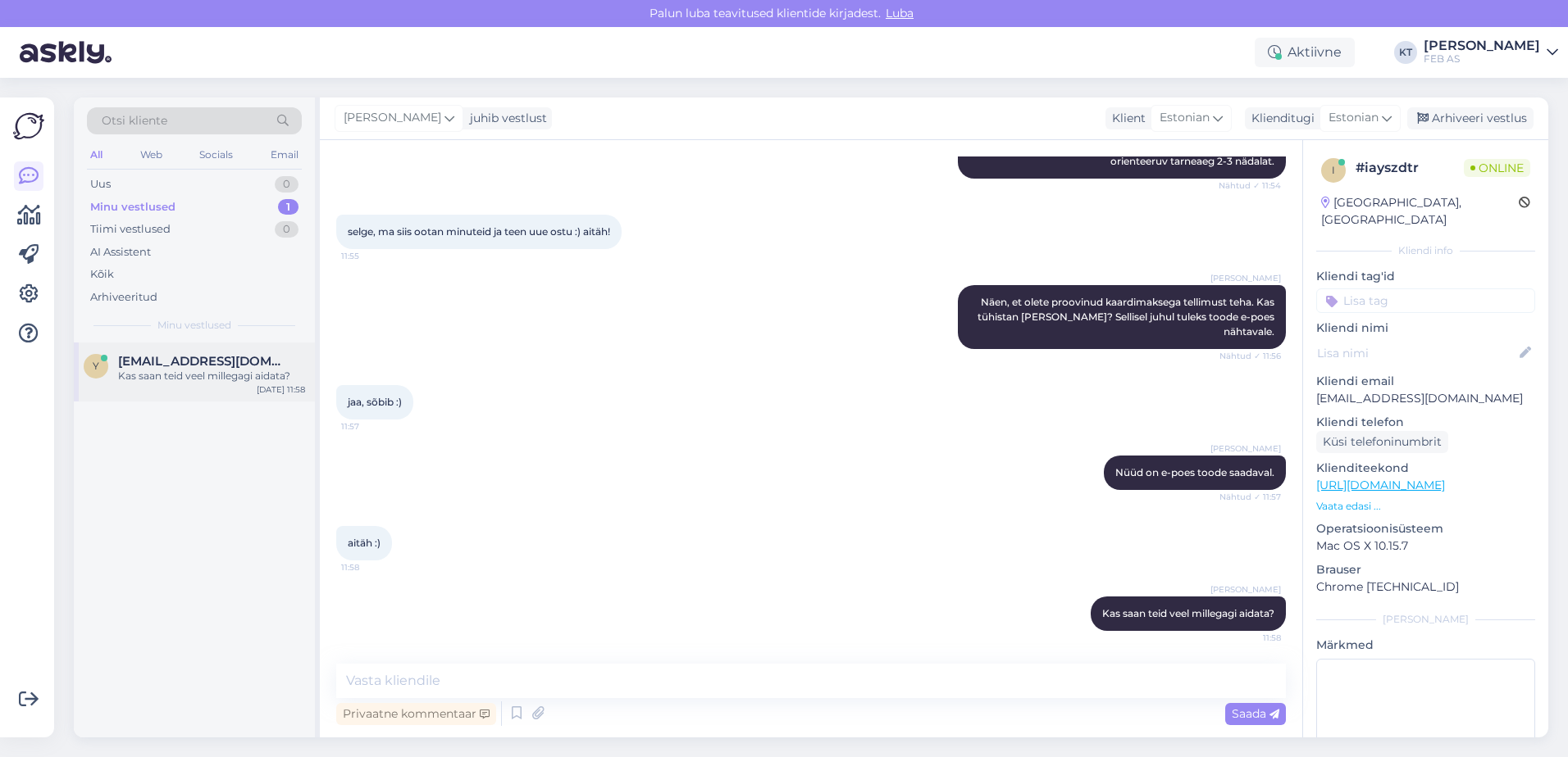
click at [148, 359] on span "[EMAIL_ADDRESS][DOMAIN_NAME]" at bounding box center [203, 361] width 171 height 15
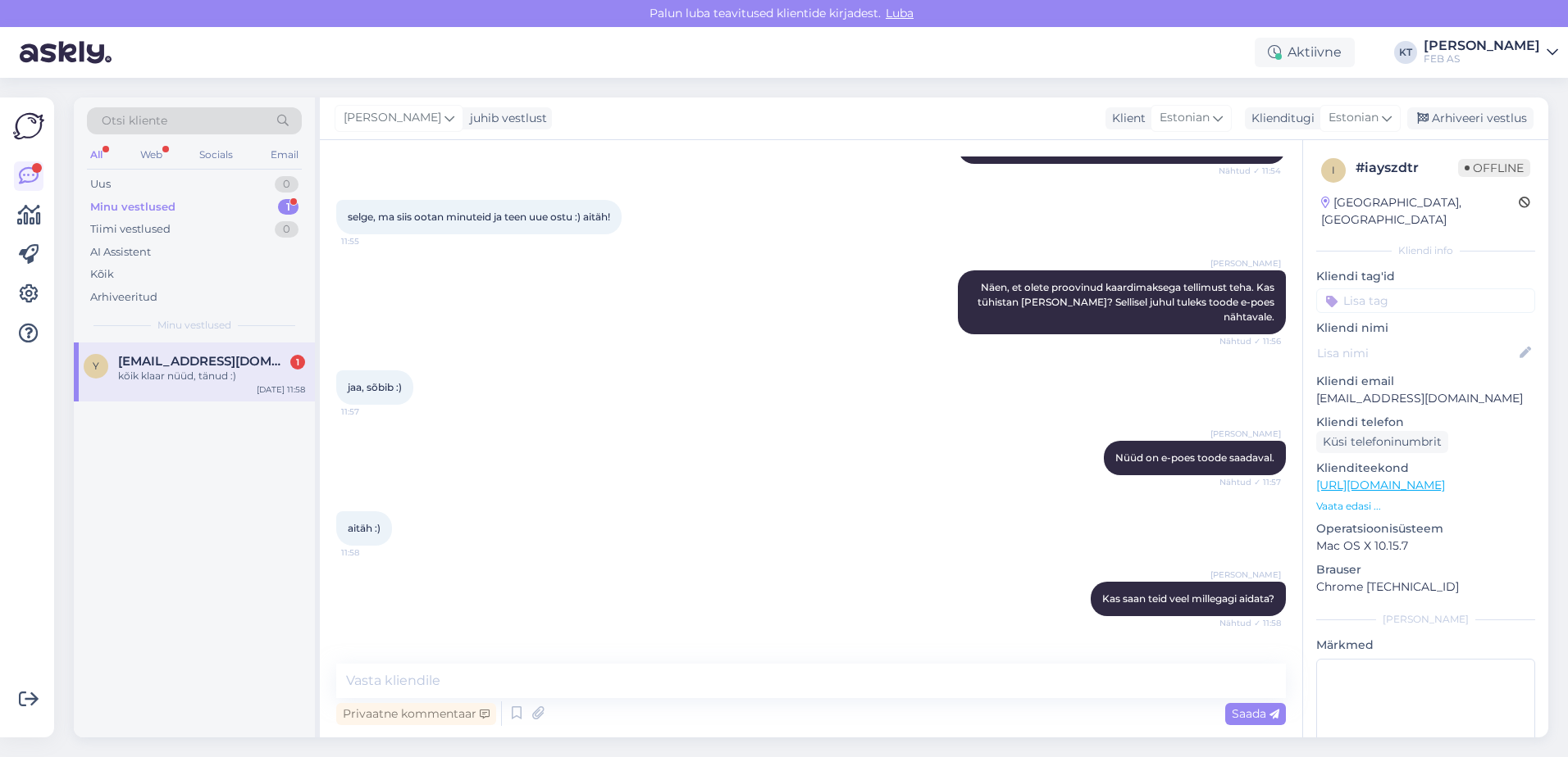
scroll to position [540, 0]
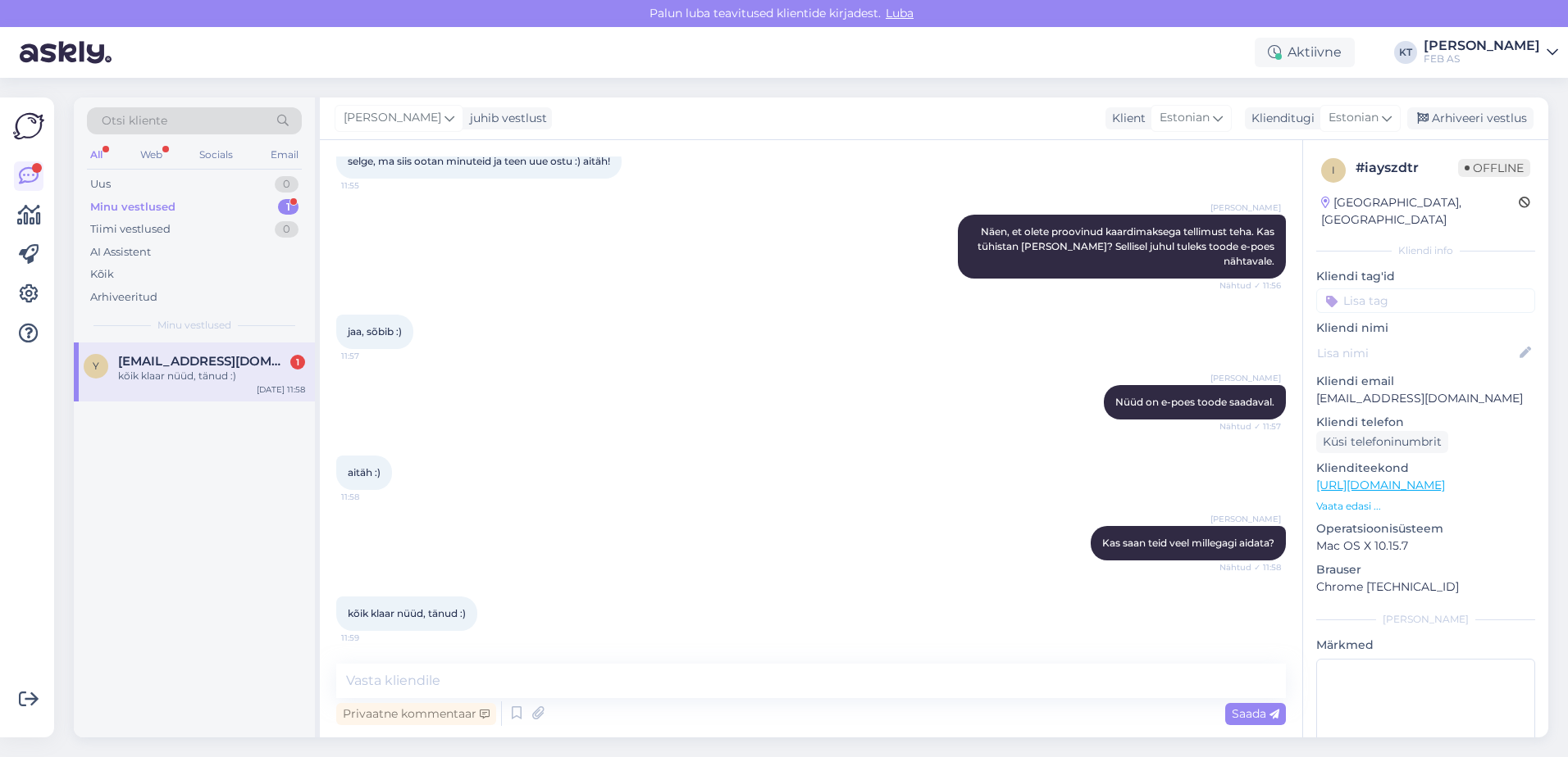
click at [215, 370] on div "kõik klaar nüüd, tänud :)" at bounding box center [211, 377] width 187 height 15
click at [551, 623] on div "kõik klaar nüüd, tänud :) 11:59" at bounding box center [811, 614] width 949 height 70
click at [218, 369] on div "kõik klaar nüüd, tänud :)" at bounding box center [211, 377] width 187 height 15
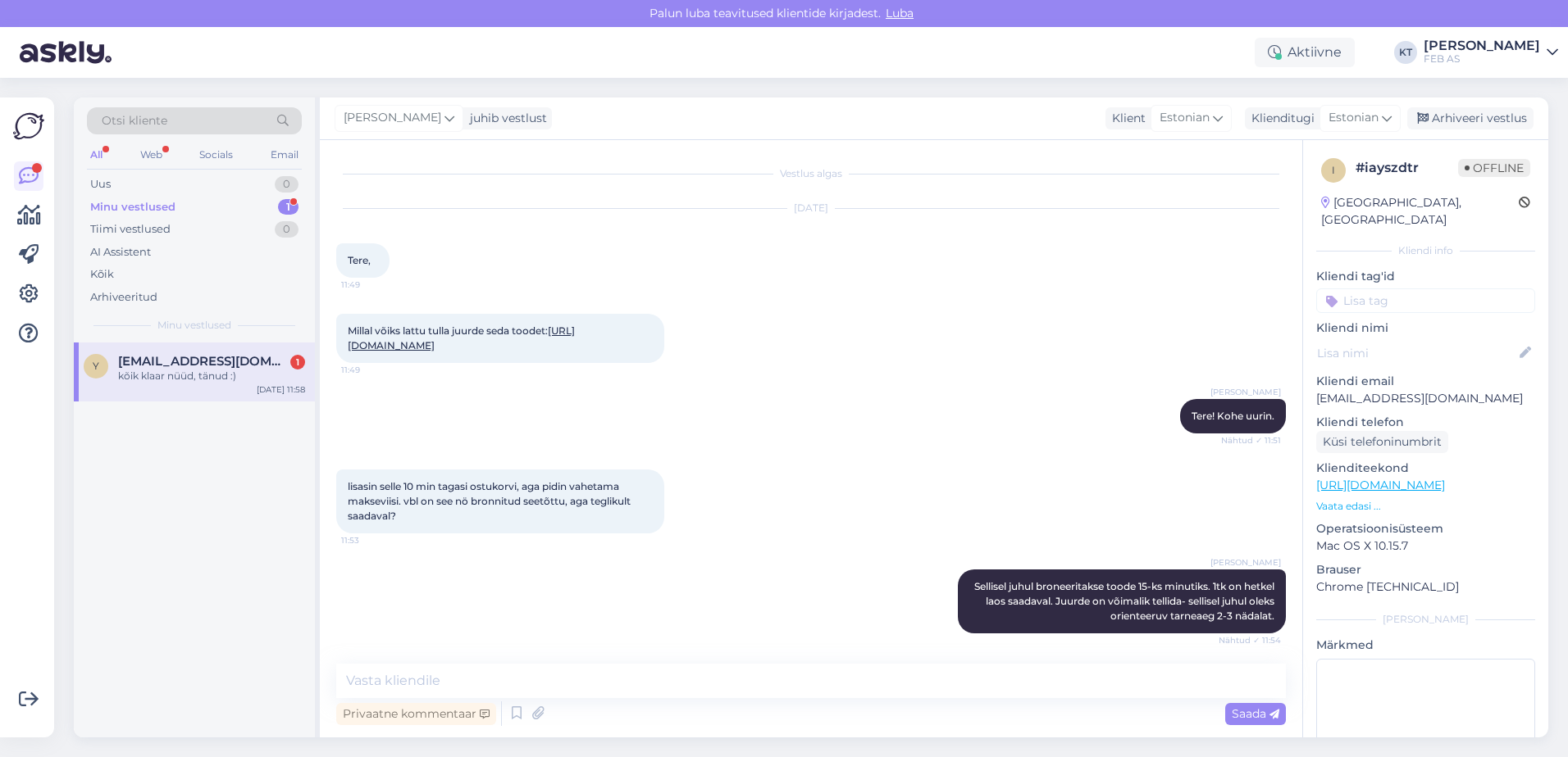
click at [196, 213] on div "Minu vestlused 1" at bounding box center [195, 207] width 215 height 23
click at [180, 348] on div "y [EMAIL_ADDRESS][DOMAIN_NAME] kõik klaar nüüd, tänud :) [DATE] 11:59" at bounding box center [195, 372] width 241 height 59
